Goal: Task Accomplishment & Management: Complete application form

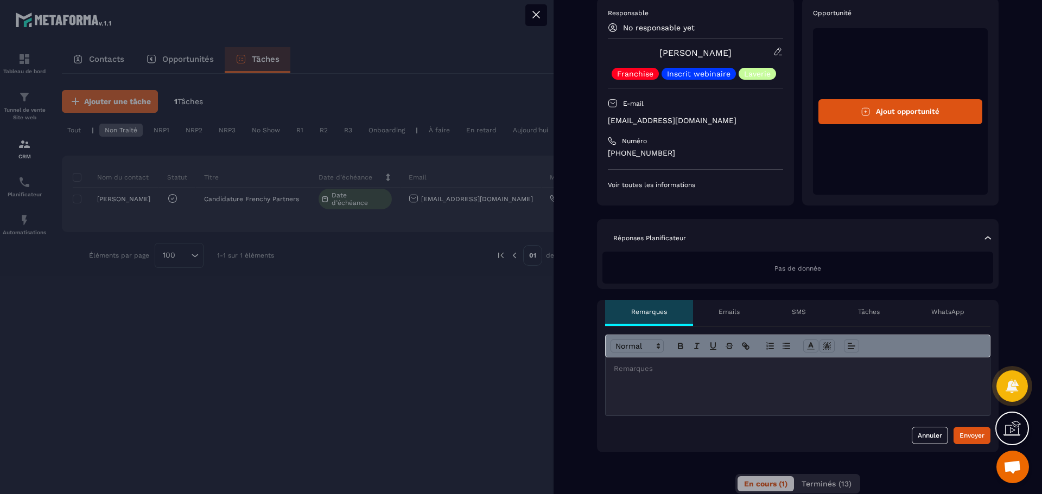
scroll to position [108, 0]
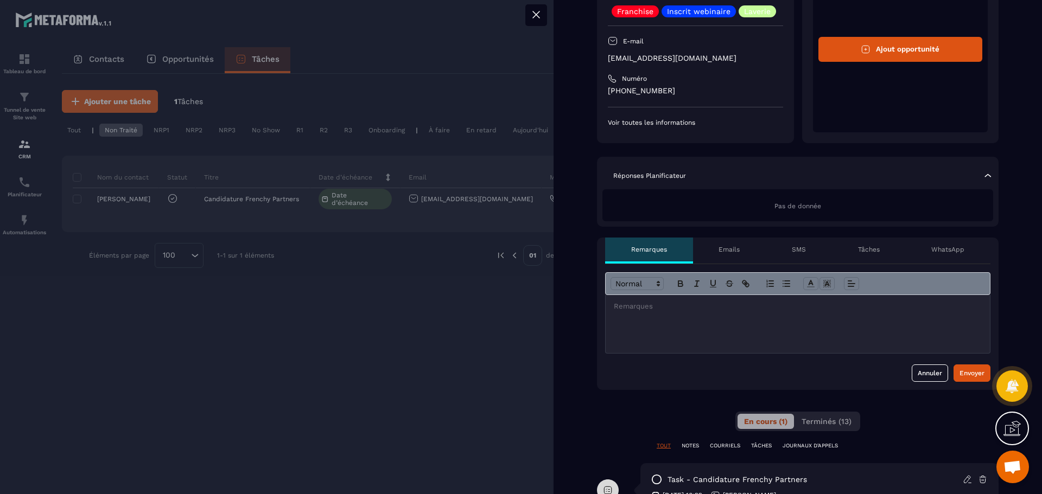
click at [724, 245] on div "Emails" at bounding box center [729, 251] width 73 height 26
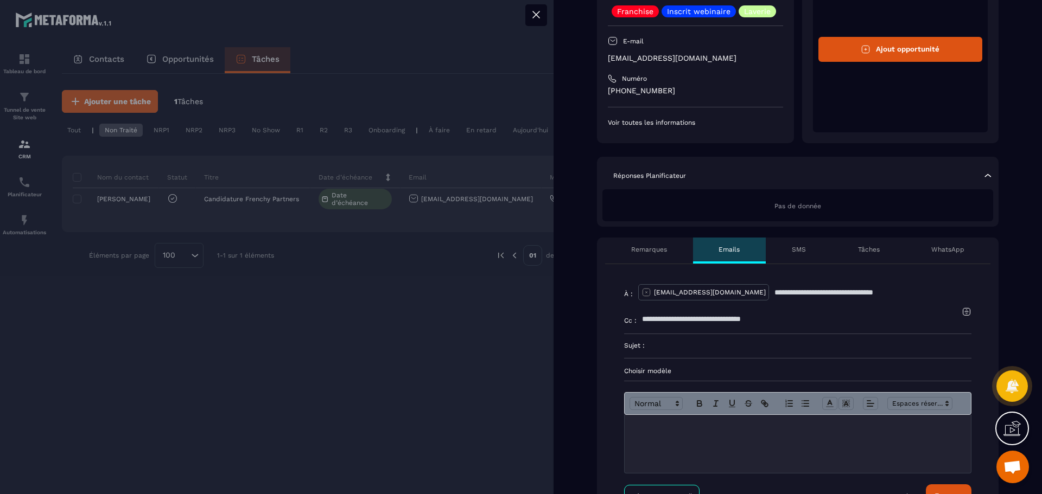
scroll to position [217, 0]
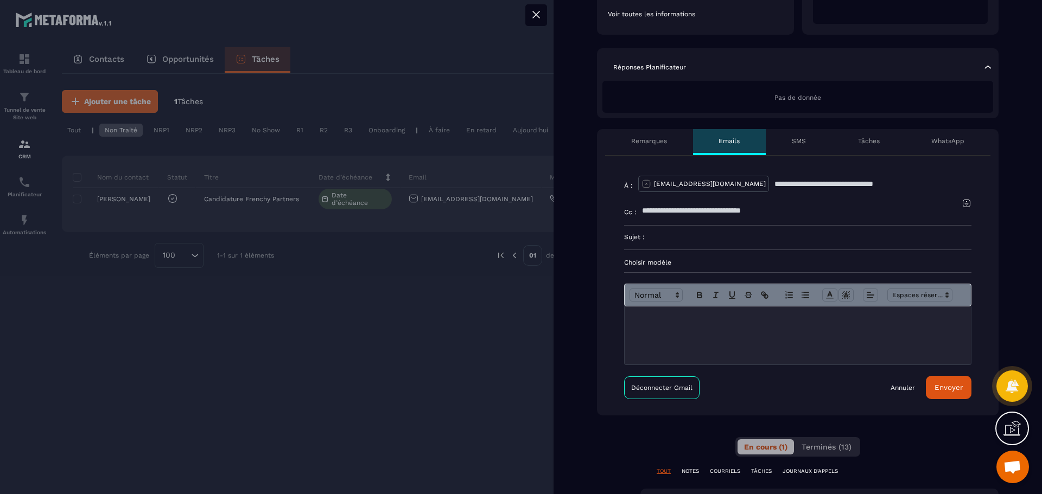
click at [693, 217] on input "text" at bounding box center [802, 211] width 320 height 24
click at [678, 344] on div at bounding box center [797, 335] width 346 height 58
click at [947, 396] on button "Envoyer" at bounding box center [948, 387] width 46 height 23
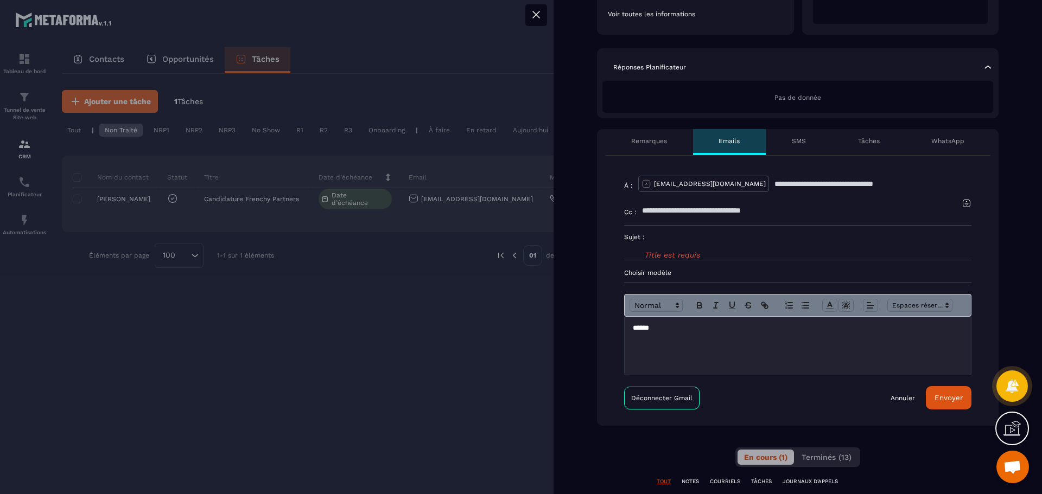
click at [710, 248] on div "Title est requis" at bounding box center [807, 243] width 327 height 34
click at [727, 241] on input at bounding box center [807, 238] width 327 height 24
click at [713, 248] on input at bounding box center [807, 238] width 327 height 24
type input "****"
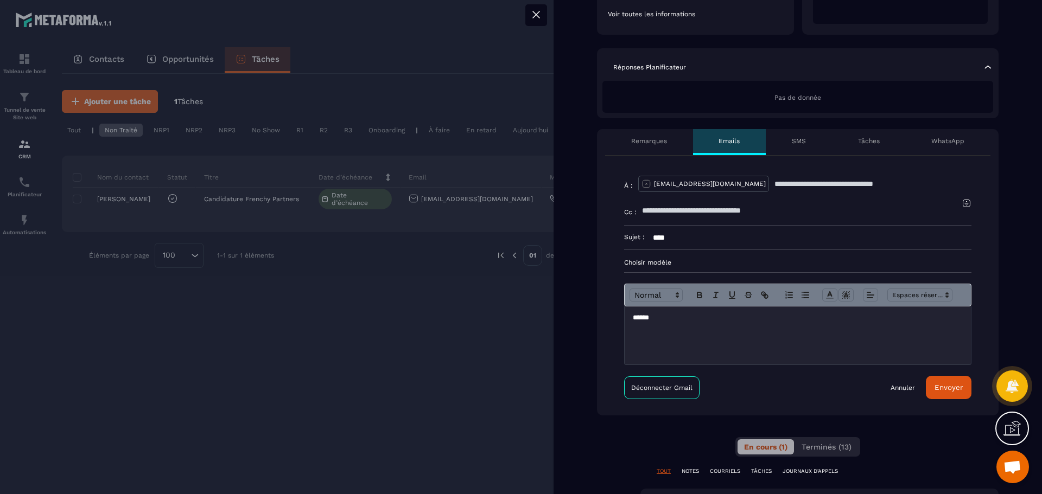
click at [940, 399] on button "Envoyer" at bounding box center [948, 387] width 46 height 23
click at [733, 323] on p at bounding box center [798, 318] width 330 height 10
click at [680, 260] on p "Choisir modèle" at bounding box center [797, 262] width 347 height 9
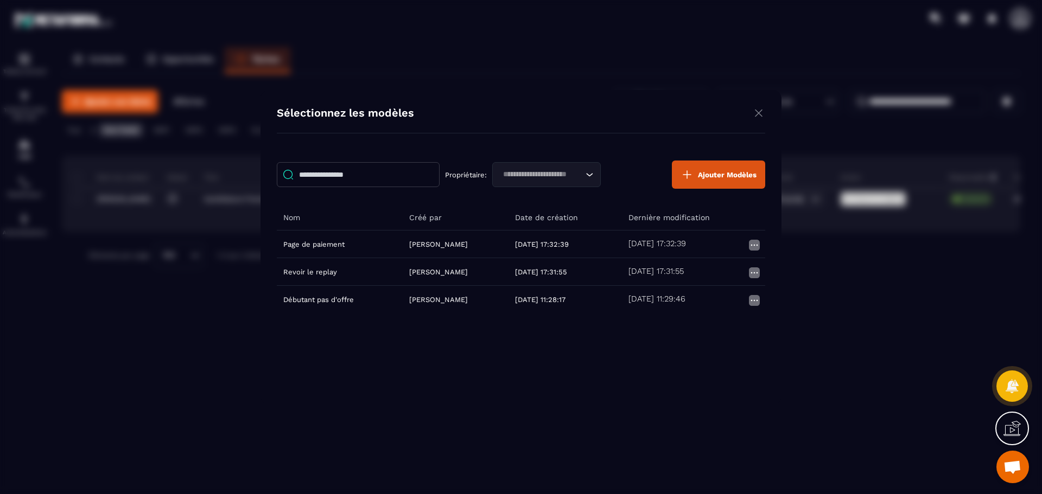
click at [756, 105] on div "Sélectionnez les modèles Propriétaire: Loading... [PERSON_NAME] Nom Créé par Da…" at bounding box center [520, 247] width 521 height 315
click at [757, 111] on img "Modal window" at bounding box center [758, 113] width 13 height 14
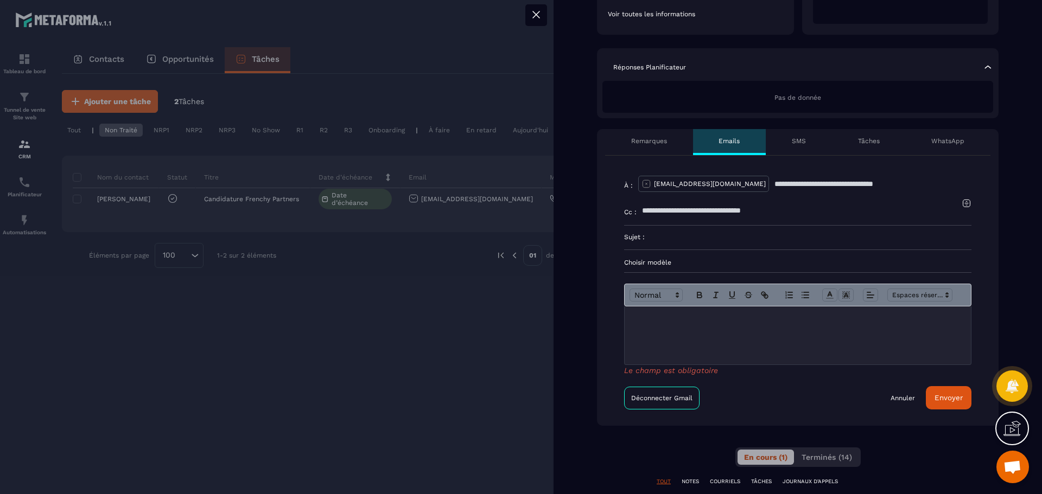
click at [685, 236] on input at bounding box center [807, 238] width 327 height 24
type input "******"
click at [841, 323] on p at bounding box center [798, 318] width 330 height 10
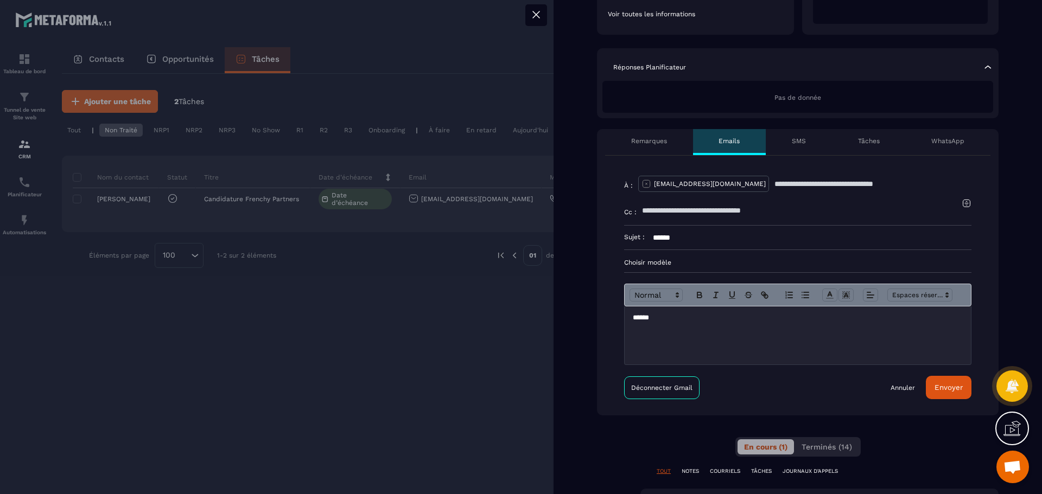
click at [937, 398] on button "Envoyer" at bounding box center [948, 387] width 46 height 23
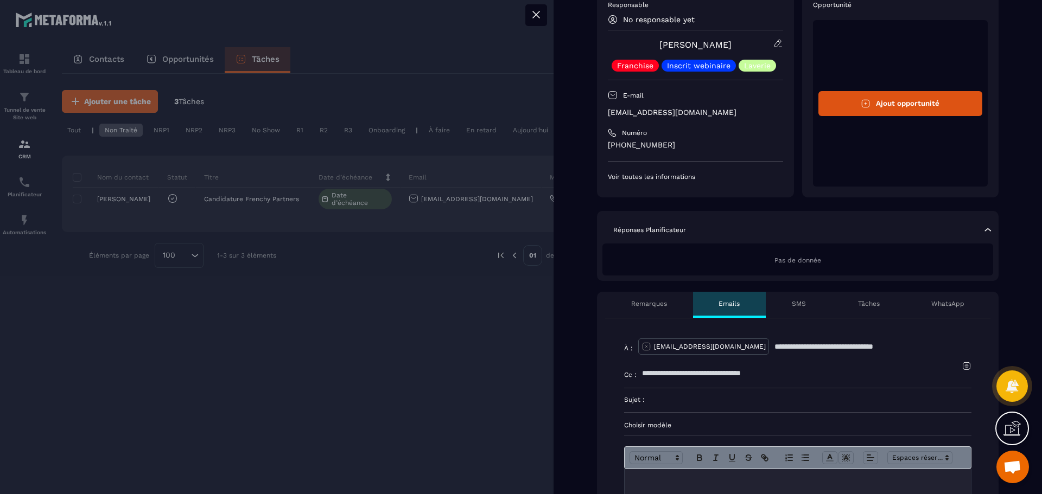
scroll to position [0, 0]
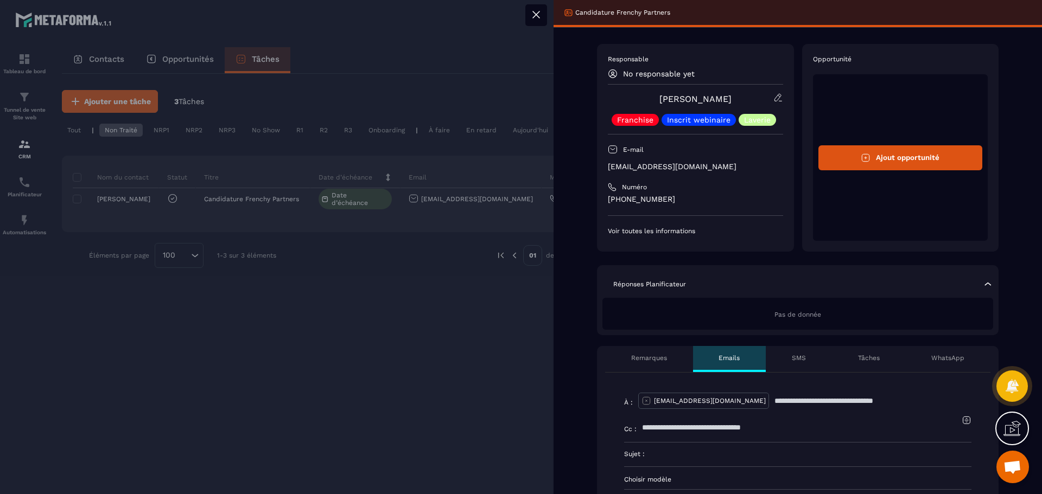
click at [533, 13] on icon at bounding box center [535, 14] width 13 height 13
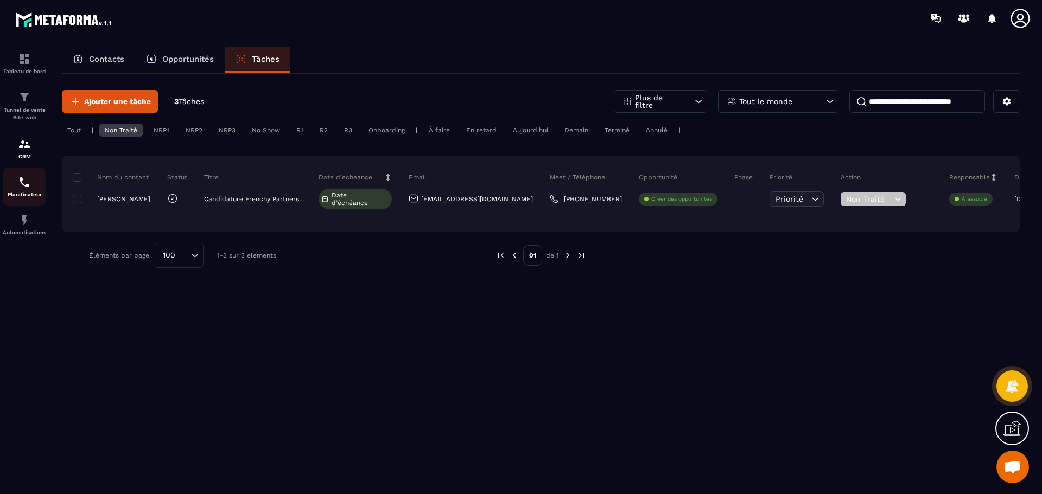
click at [25, 178] on img at bounding box center [24, 182] width 13 height 13
